Goal: Information Seeking & Learning: Learn about a topic

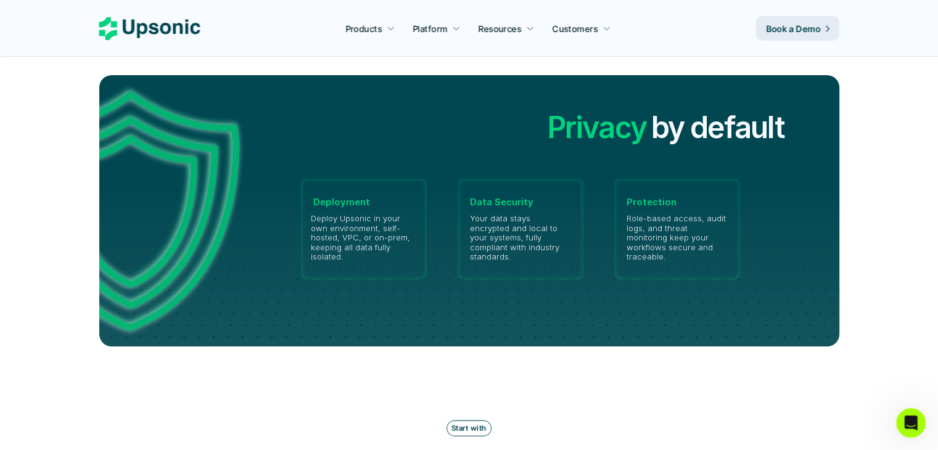
scroll to position [2856, 0]
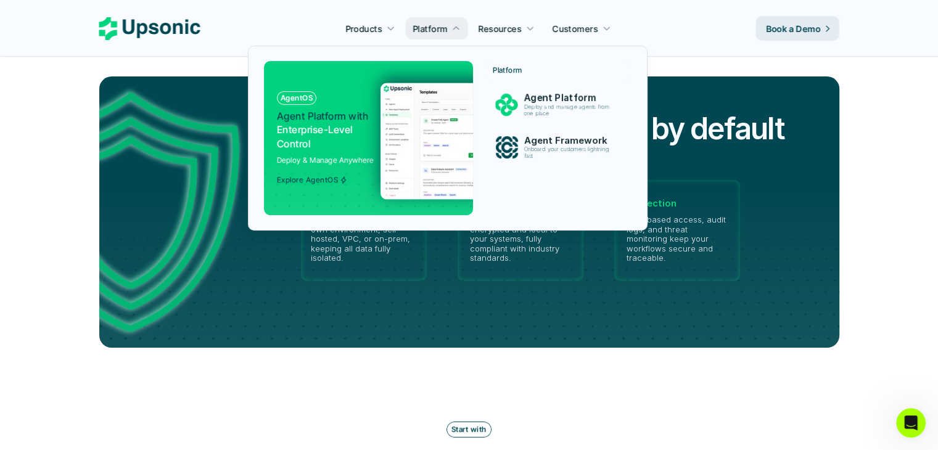
click at [456, 120] on img at bounding box center [500, 141] width 240 height 117
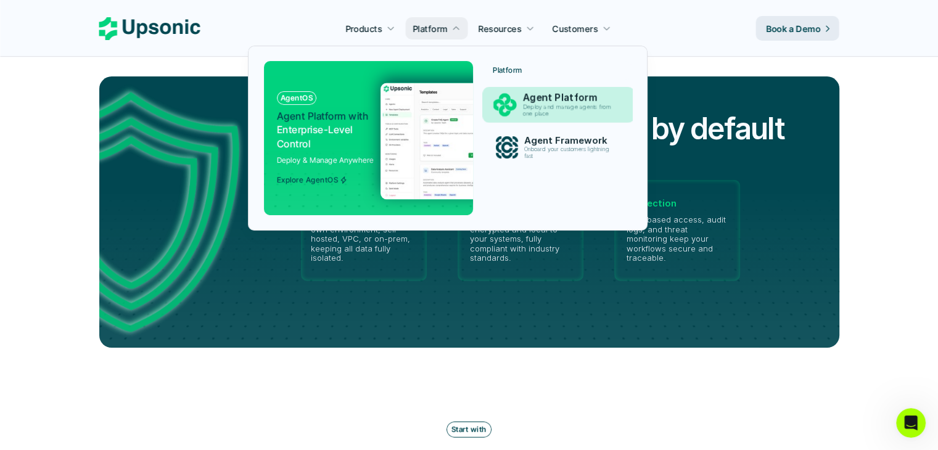
click at [584, 99] on p "Agent Platform" at bounding box center [569, 98] width 95 height 12
click at [508, 100] on img at bounding box center [503, 105] width 23 height 23
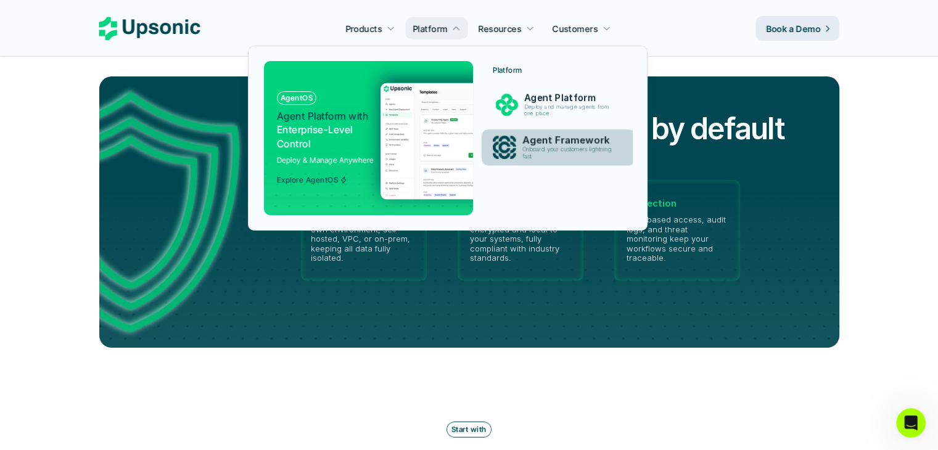
click at [513, 131] on link "Agent Framework Onboard your customers lightning fast" at bounding box center [558, 147] width 154 height 36
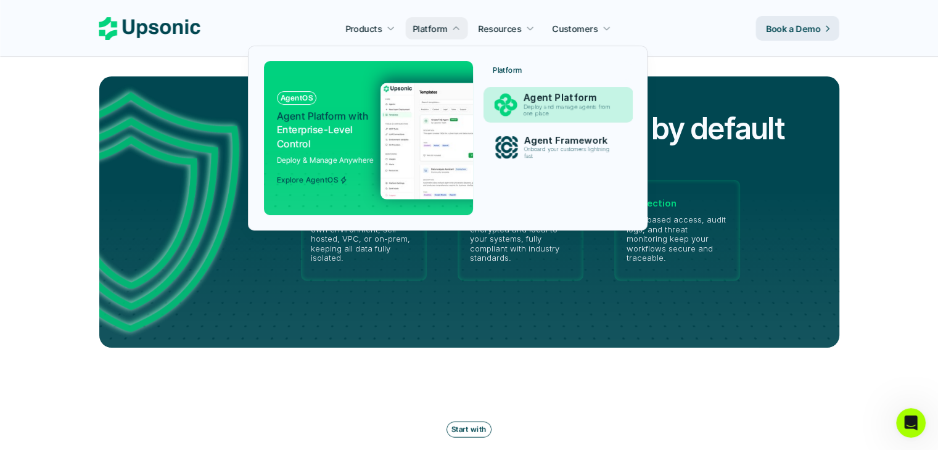
click at [520, 107] on div "Agent Platform Deploy and manage agents from one place" at bounding box center [570, 105] width 106 height 30
click at [520, 107] on div "Agent Platform Deploy and manage agents from one place" at bounding box center [569, 104] width 109 height 31
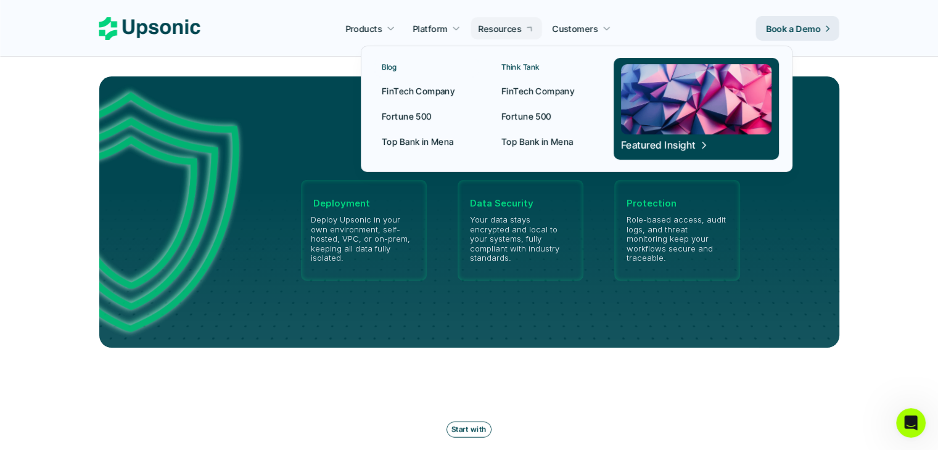
click at [493, 25] on p "Resources" at bounding box center [499, 28] width 43 height 13
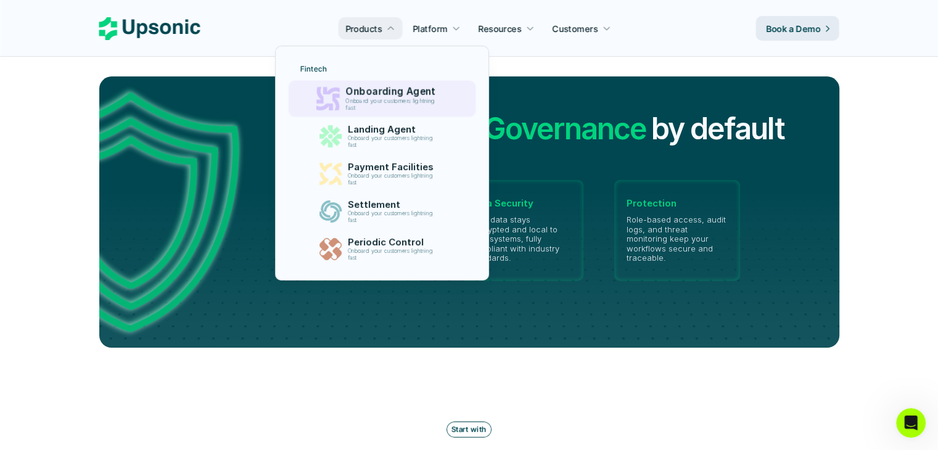
click at [388, 112] on div "Onboarding Agent Onboard your customers lightning fast" at bounding box center [393, 98] width 109 height 31
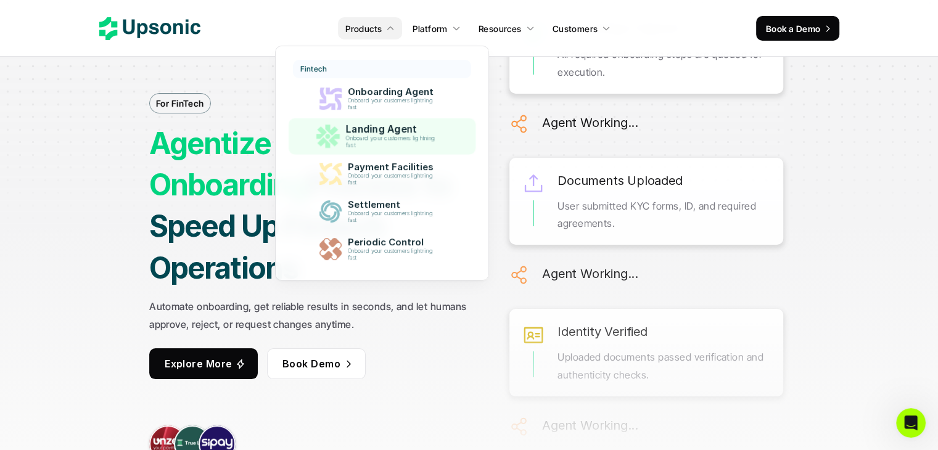
click at [356, 137] on p "Onboard your customers lightning fast" at bounding box center [393, 142] width 94 height 14
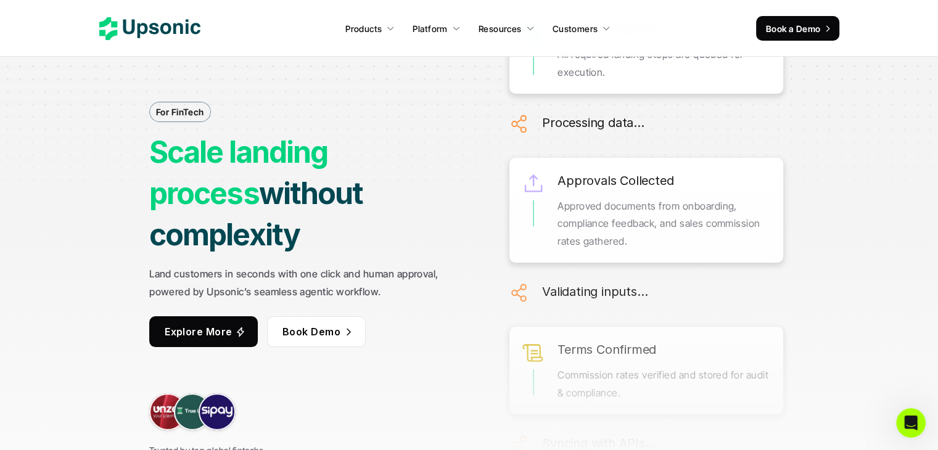
click at [374, 25] on p "Products" at bounding box center [363, 28] width 36 height 13
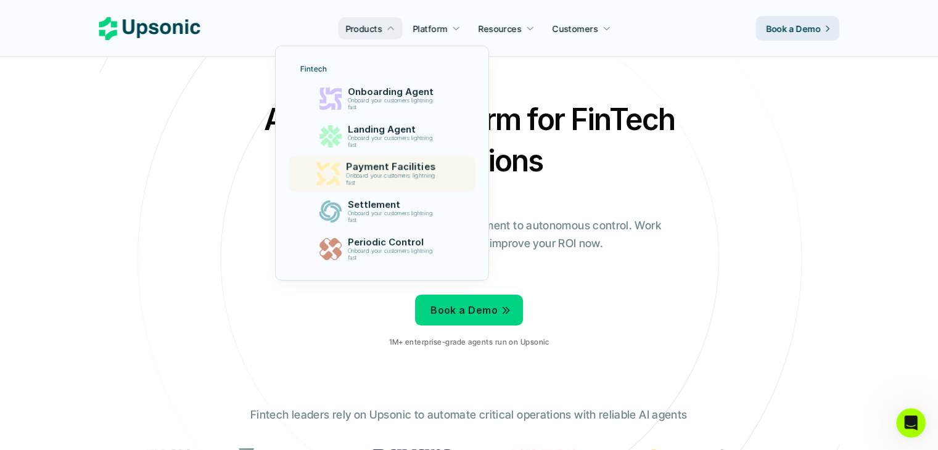
click at [389, 166] on p "Payment Facilities" at bounding box center [394, 168] width 96 height 12
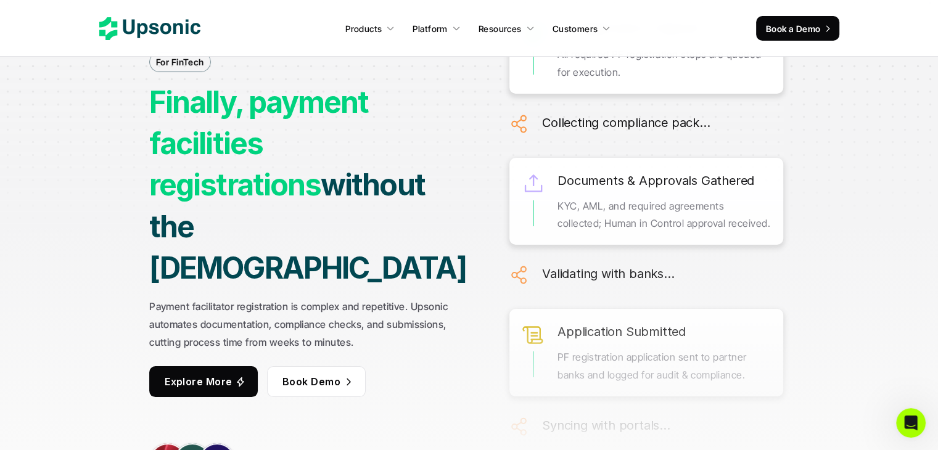
click at [387, 308] on p "Payment facilitator registration is complex and repetitive. Upsonic automates d…" at bounding box center [311, 324] width 324 height 53
